Goal: Find specific page/section: Find specific page/section

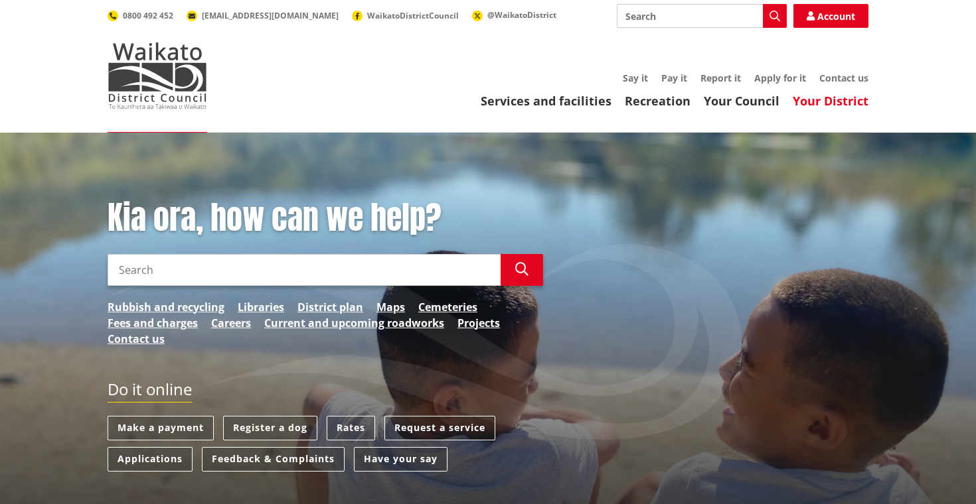
click at [840, 98] on link "Your District" at bounding box center [831, 101] width 76 height 16
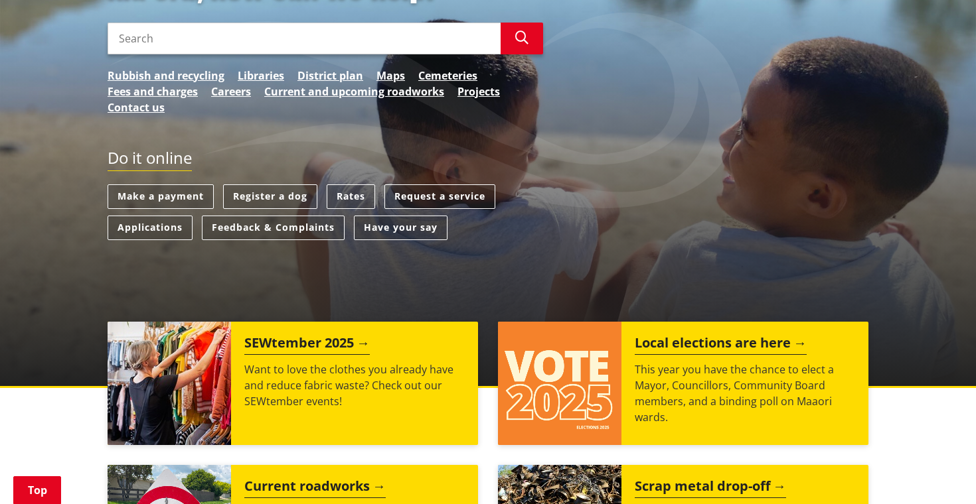
scroll to position [234, 0]
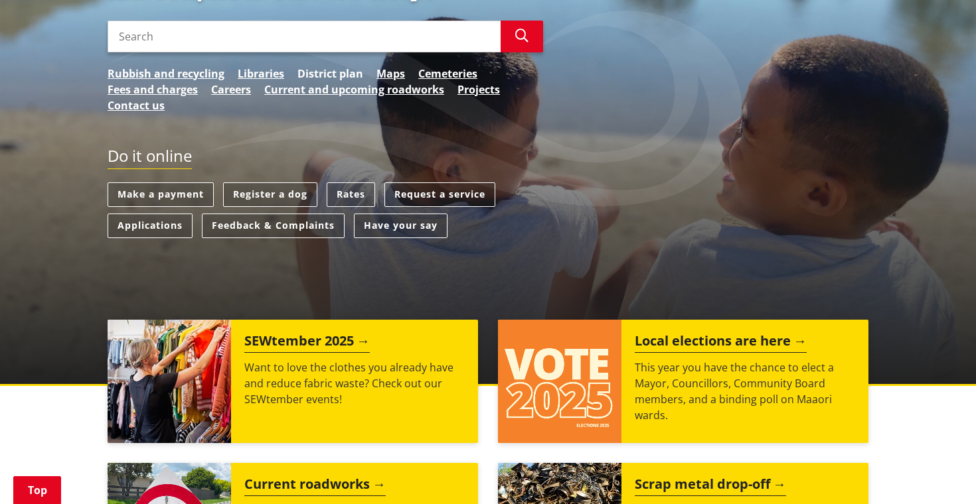
click at [332, 72] on link "District plan" at bounding box center [330, 74] width 66 height 16
click at [384, 70] on link "Maps" at bounding box center [390, 74] width 29 height 16
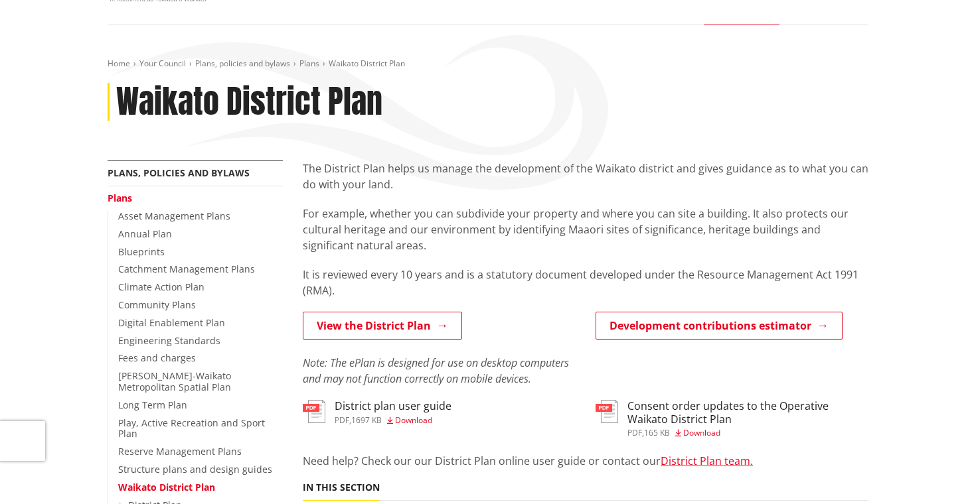
scroll to position [56, 0]
